Goal: Task Accomplishment & Management: Manage account settings

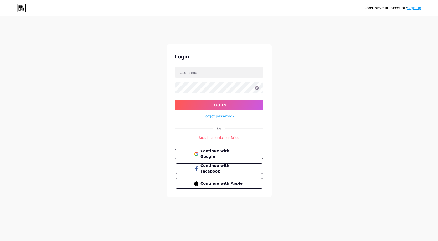
click at [307, 150] on div "Don't have an account? Sign up Login Log In Forgot password? Or Social authenti…" at bounding box center [219, 112] width 438 height 203
click at [216, 153] on span "Continue with Google" at bounding box center [222, 153] width 44 height 11
click at [200, 157] on button "Continue with Google" at bounding box center [219, 153] width 90 height 11
